Goal: Contribute content

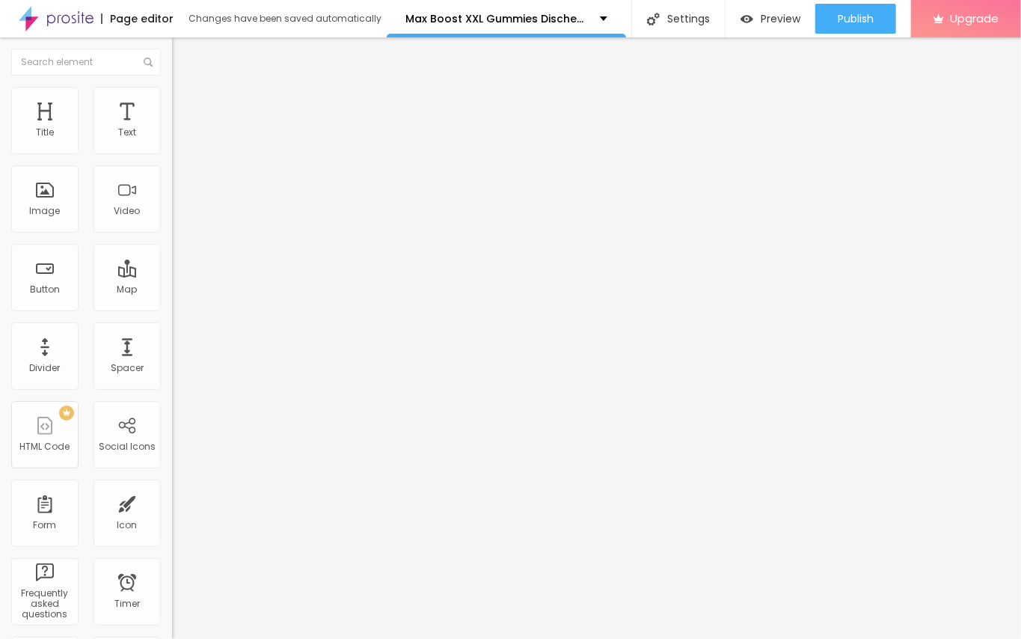
click at [172, 141] on input "entre em contato" at bounding box center [261, 133] width 179 height 15
paste input "👇꧁༺✨❗𝐎𝐅𝐅𝐈𝐂𝐈𝐀𝐋 𝐖𝐄𝐁𝐒𝐈𝐓𝐄 ❗✨༻꧂👇"
type input "👇꧁༺✨❗𝐎𝐅𝐅𝐈𝐂𝐈𝐀𝐋 𝐖𝐄𝐁𝐒𝐈𝐓𝐄 ❗✨༻꧂👇"
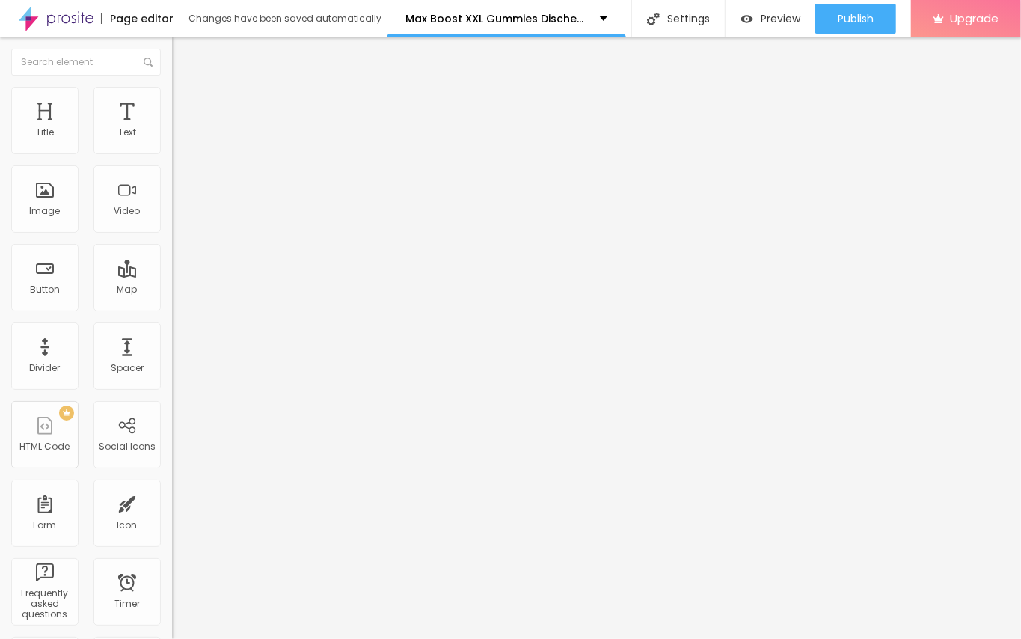
click at [172, 306] on input "https://" at bounding box center [261, 300] width 179 height 15
paste input "[DOMAIN_NAME][URL]"
type input "[URL][DOMAIN_NAME]"
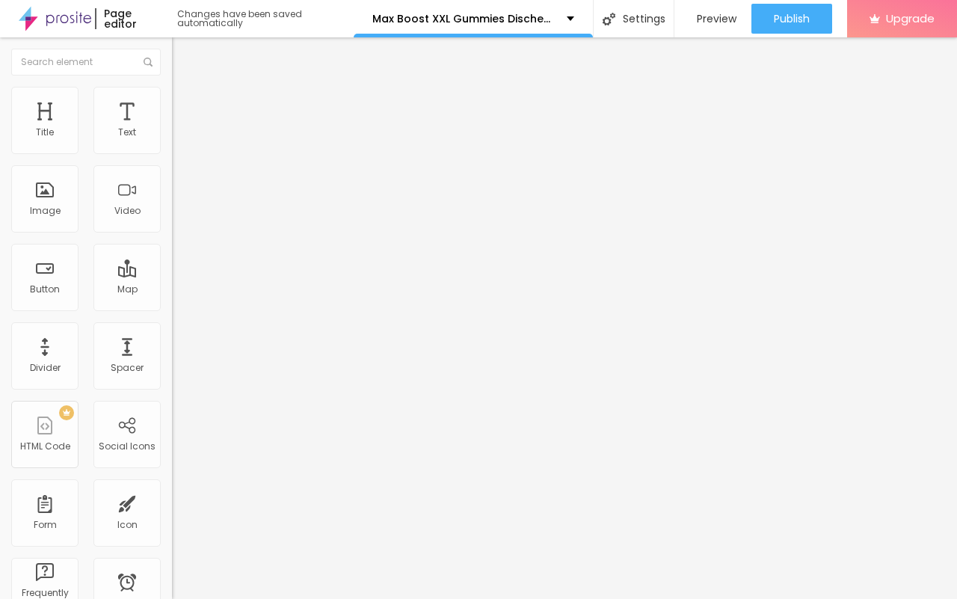
click at [172, 129] on span "Change image" at bounding box center [212, 122] width 80 height 13
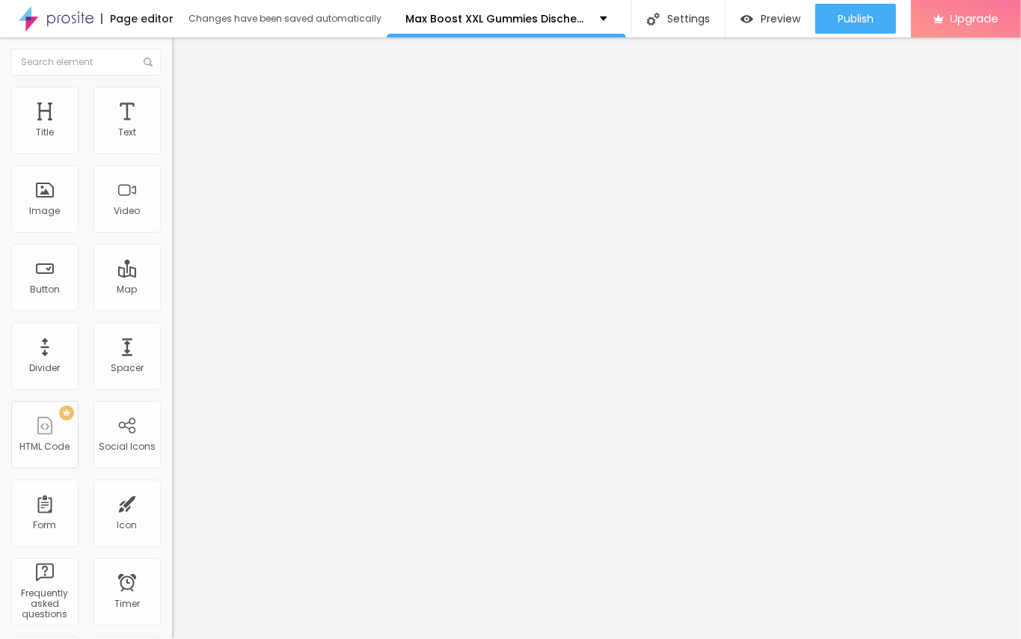
click at [172, 127] on div "Change image" at bounding box center [258, 122] width 172 height 10
click at [172, 307] on input "https://" at bounding box center [261, 299] width 179 height 15
paste input "[URL][DOMAIN_NAME]"
paste input "text"
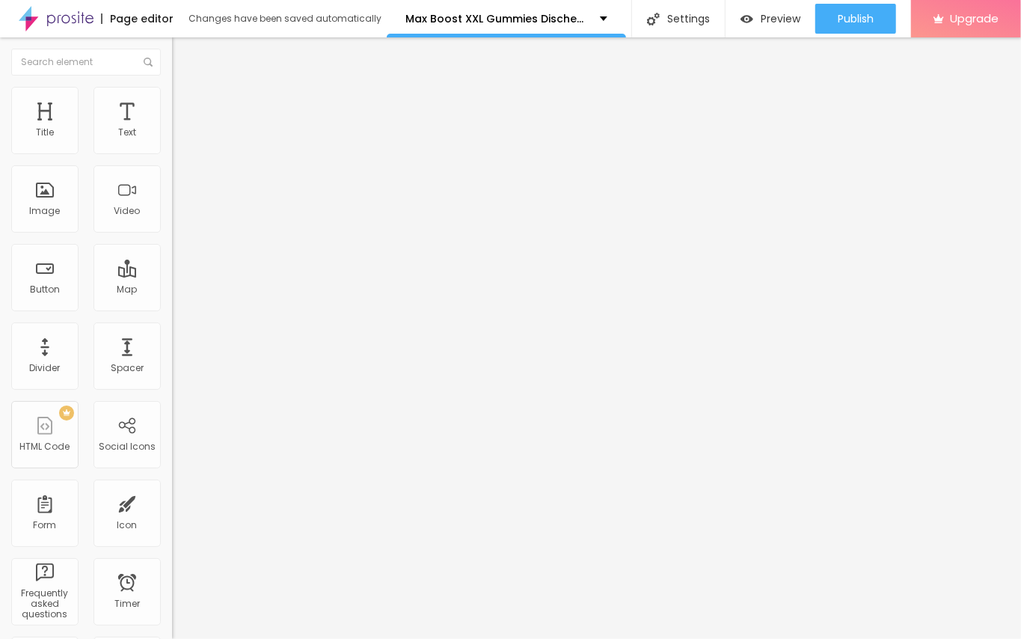
scroll to position [0, 90]
type input "[URL][DOMAIN_NAME]"
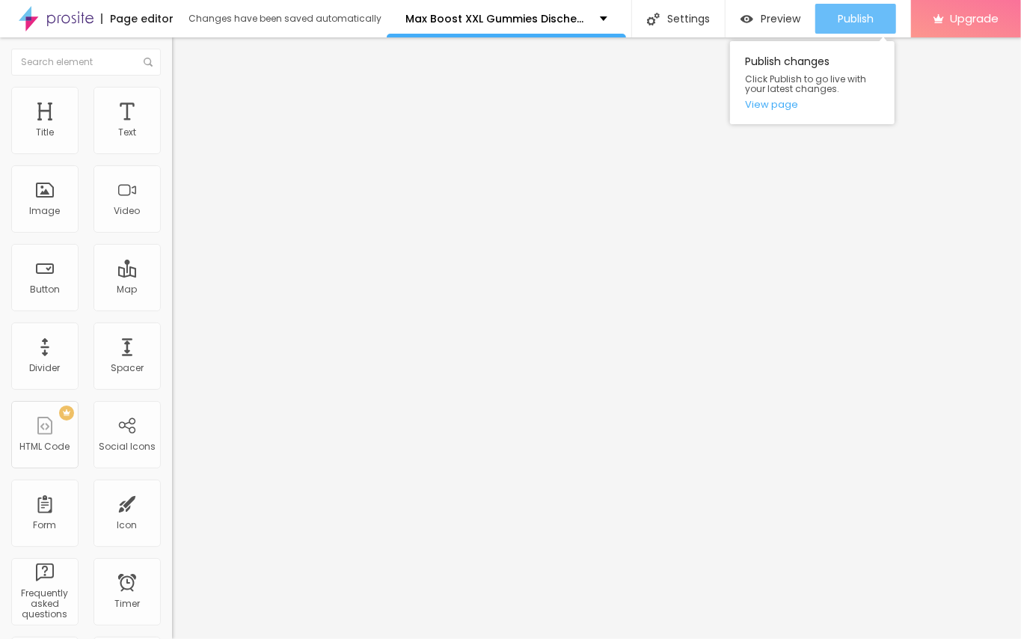
click at [842, 22] on span "Publish" at bounding box center [856, 19] width 36 height 12
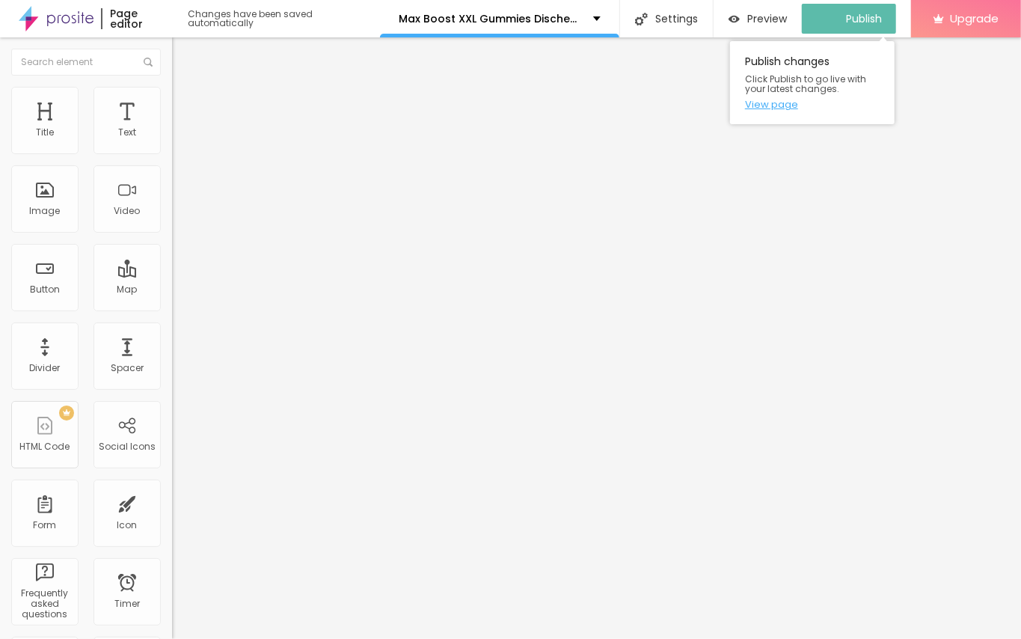
click at [788, 102] on link "View page" at bounding box center [812, 104] width 135 height 10
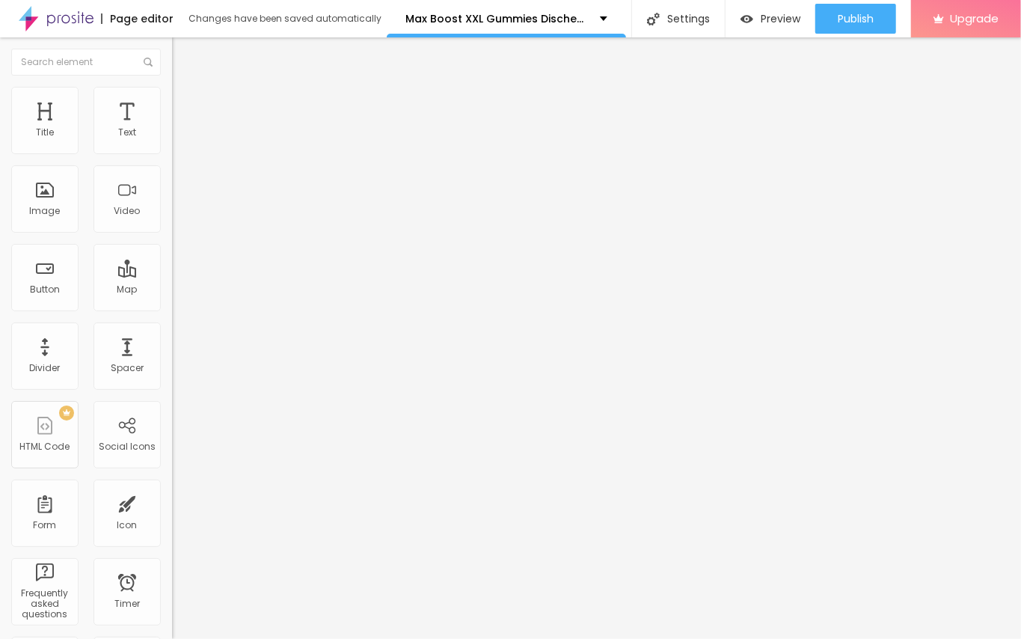
click at [172, 141] on input "entre em contato" at bounding box center [261, 133] width 179 height 15
paste input "👇꧁༺✨❗𝐎𝐅𝐅𝐈𝐂𝐈𝐀𝐋 𝐖𝐄𝐁𝐒𝐈𝐓𝐄 ❗✨༻꧂👇"
type input "👇꧁༺✨❗𝐎𝐅𝐅𝐈𝐂𝐈𝐀𝐋 𝐖𝐄𝐁𝐒𝐈𝐓𝐄 ❗✨༻꧂👇"
click at [172, 308] on input "https://" at bounding box center [261, 300] width 179 height 15
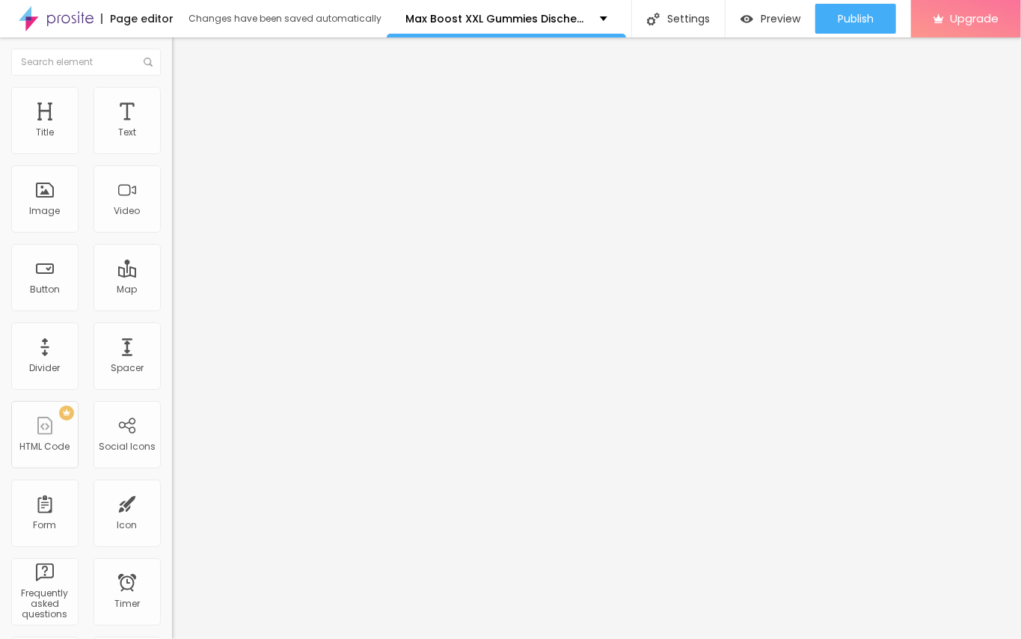
scroll to position [0, 0]
click at [172, 308] on input "https://" at bounding box center [261, 300] width 179 height 15
paste input "[DOMAIN_NAME][URL]"
type input "[URL][DOMAIN_NAME]"
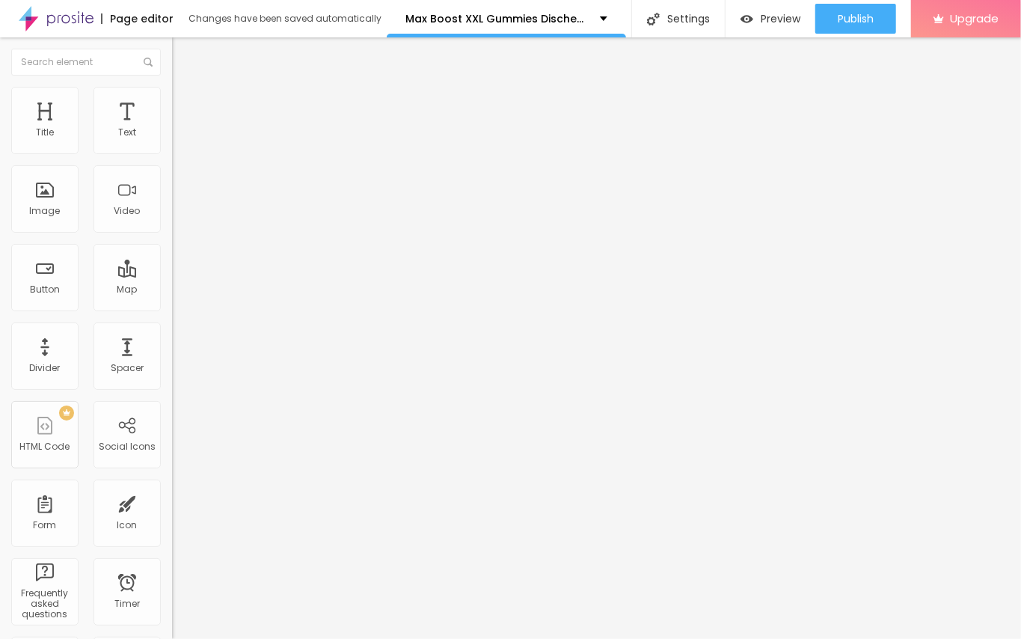
scroll to position [0, 0]
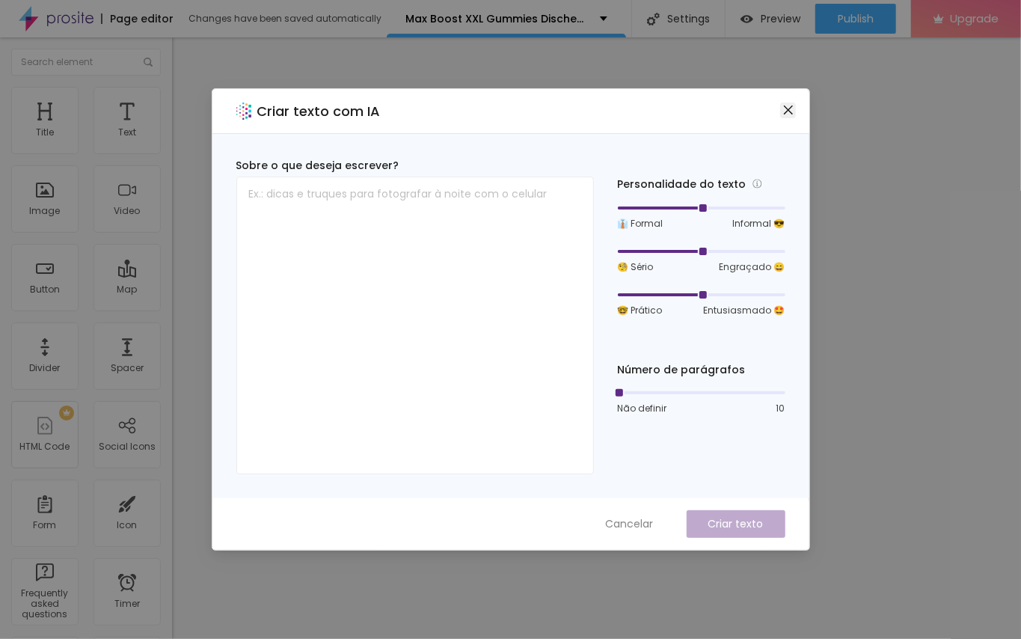
click at [781, 106] on span "Close" at bounding box center [788, 110] width 16 height 12
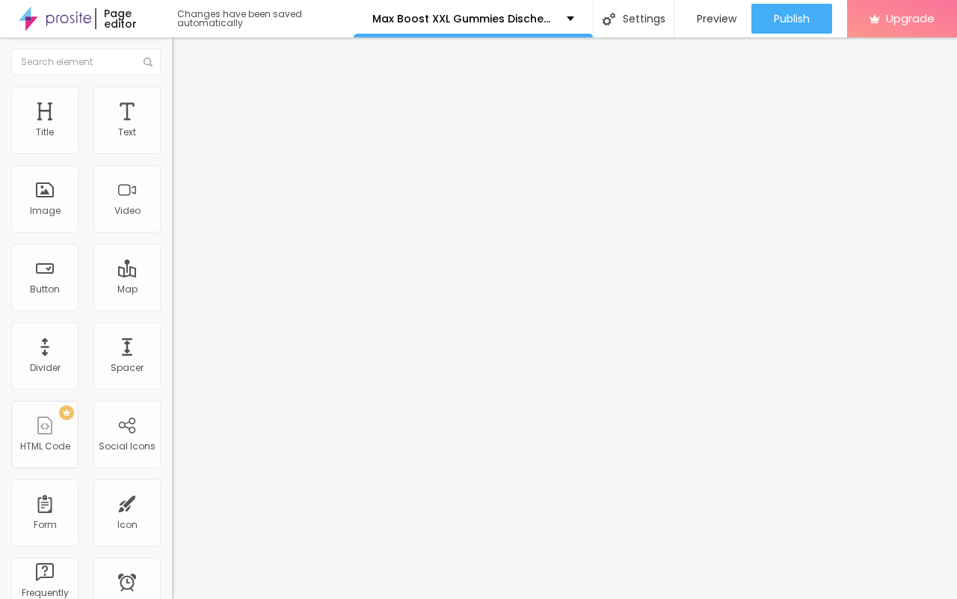
click at [172, 129] on span "Change image" at bounding box center [212, 122] width 80 height 13
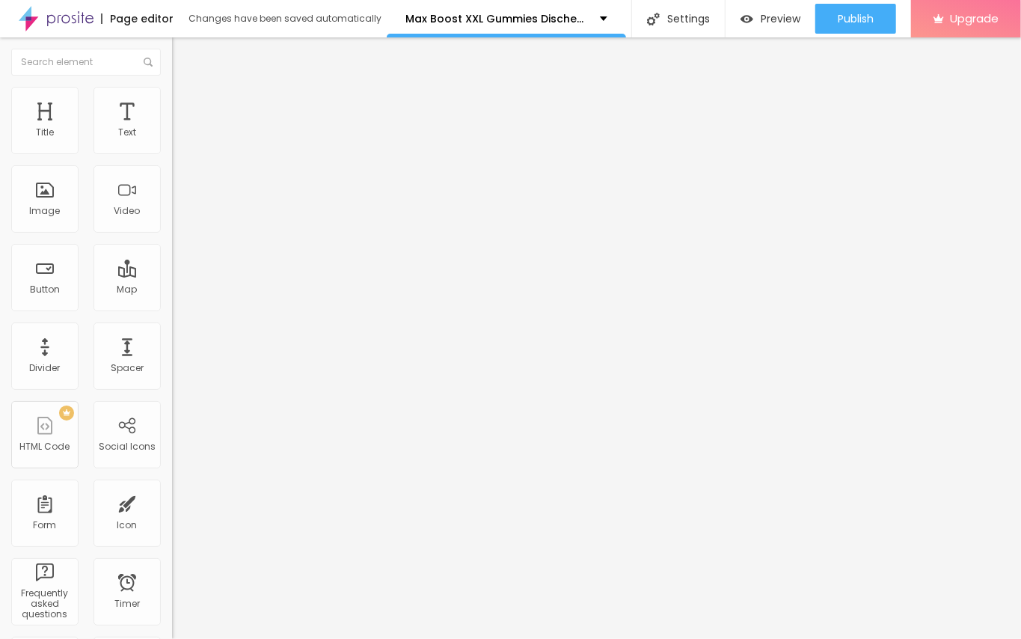
click at [172, 307] on input "https://" at bounding box center [261, 299] width 179 height 15
paste input "[DOMAIN_NAME][URL]"
type input "[URL][DOMAIN_NAME]"
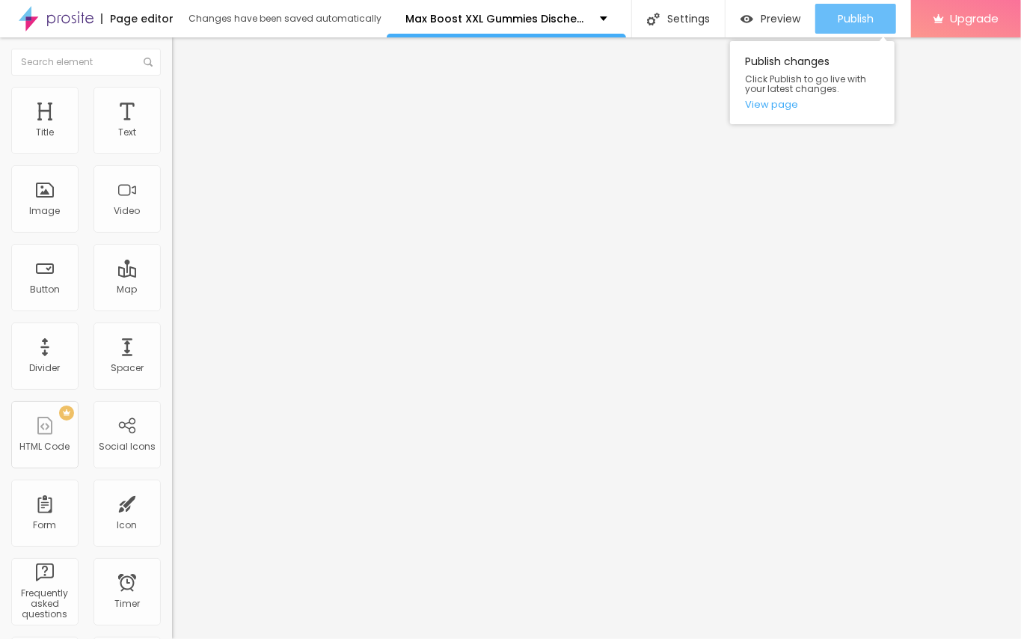
click at [871, 16] on span "Publish" at bounding box center [856, 19] width 36 height 12
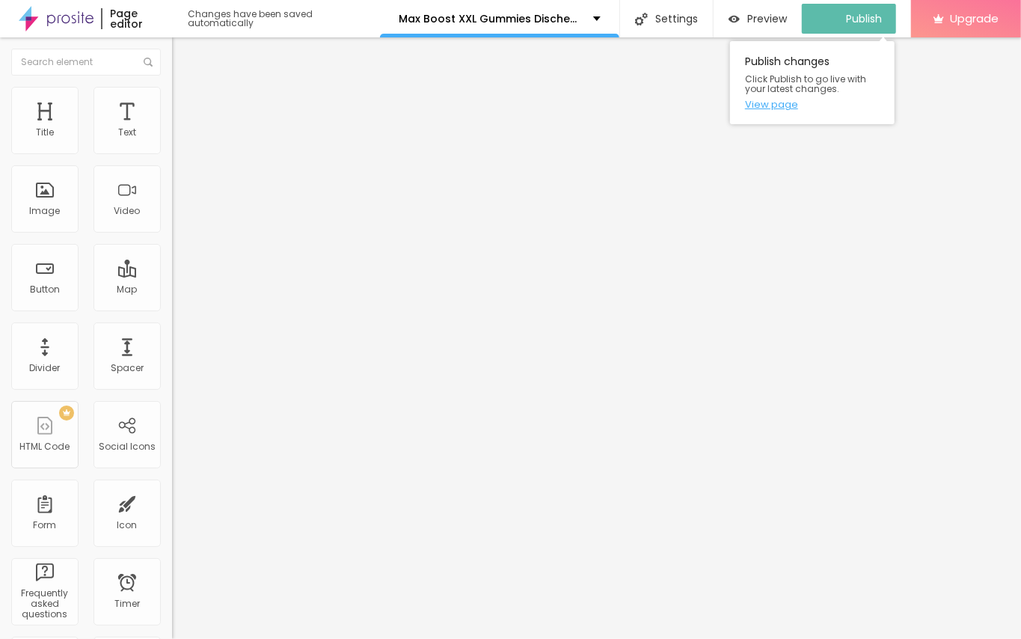
click at [785, 106] on link "View page" at bounding box center [812, 104] width 135 height 10
